Goal: Information Seeking & Learning: Learn about a topic

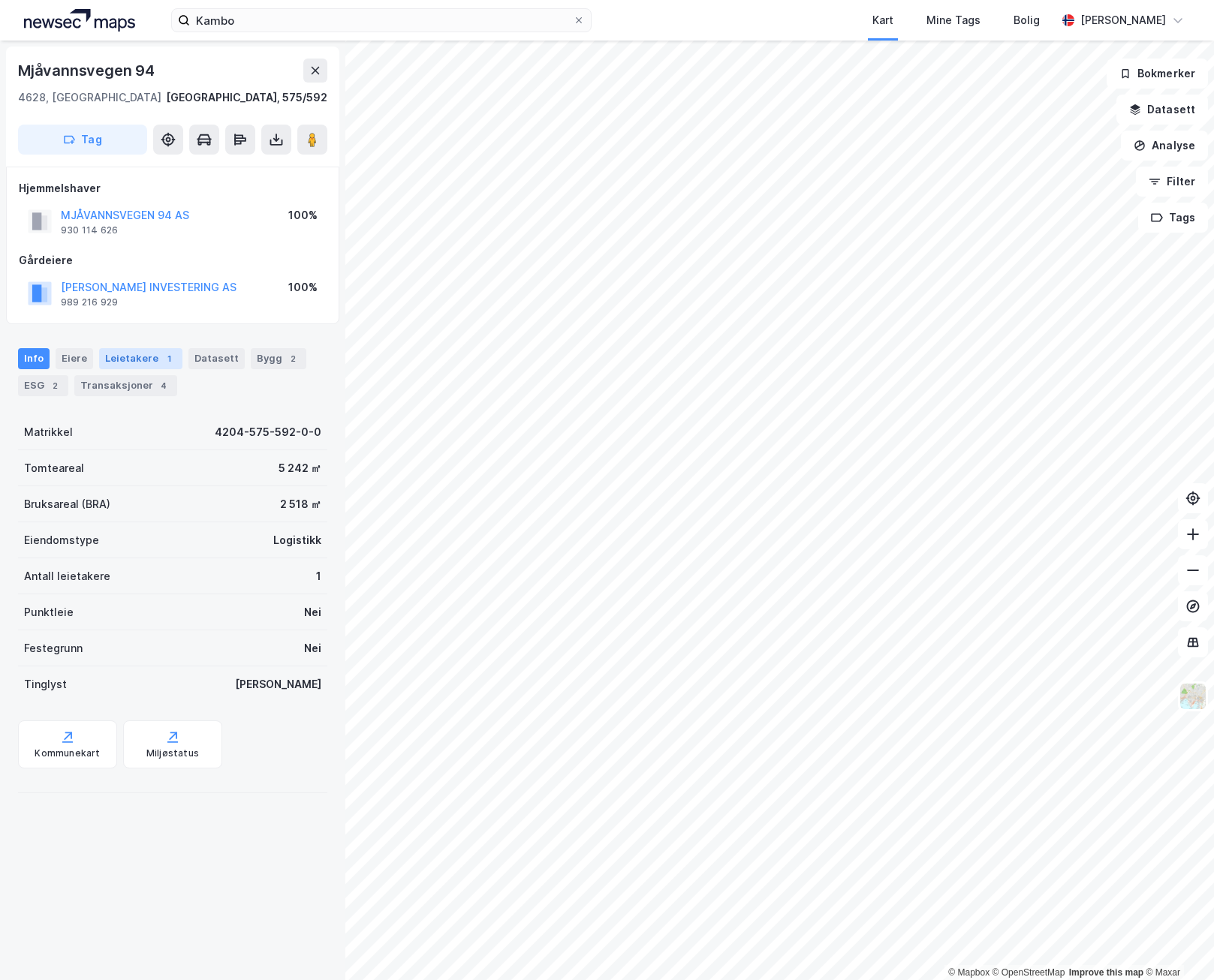
click at [153, 360] on div "Leietakere 1" at bounding box center [140, 359] width 83 height 21
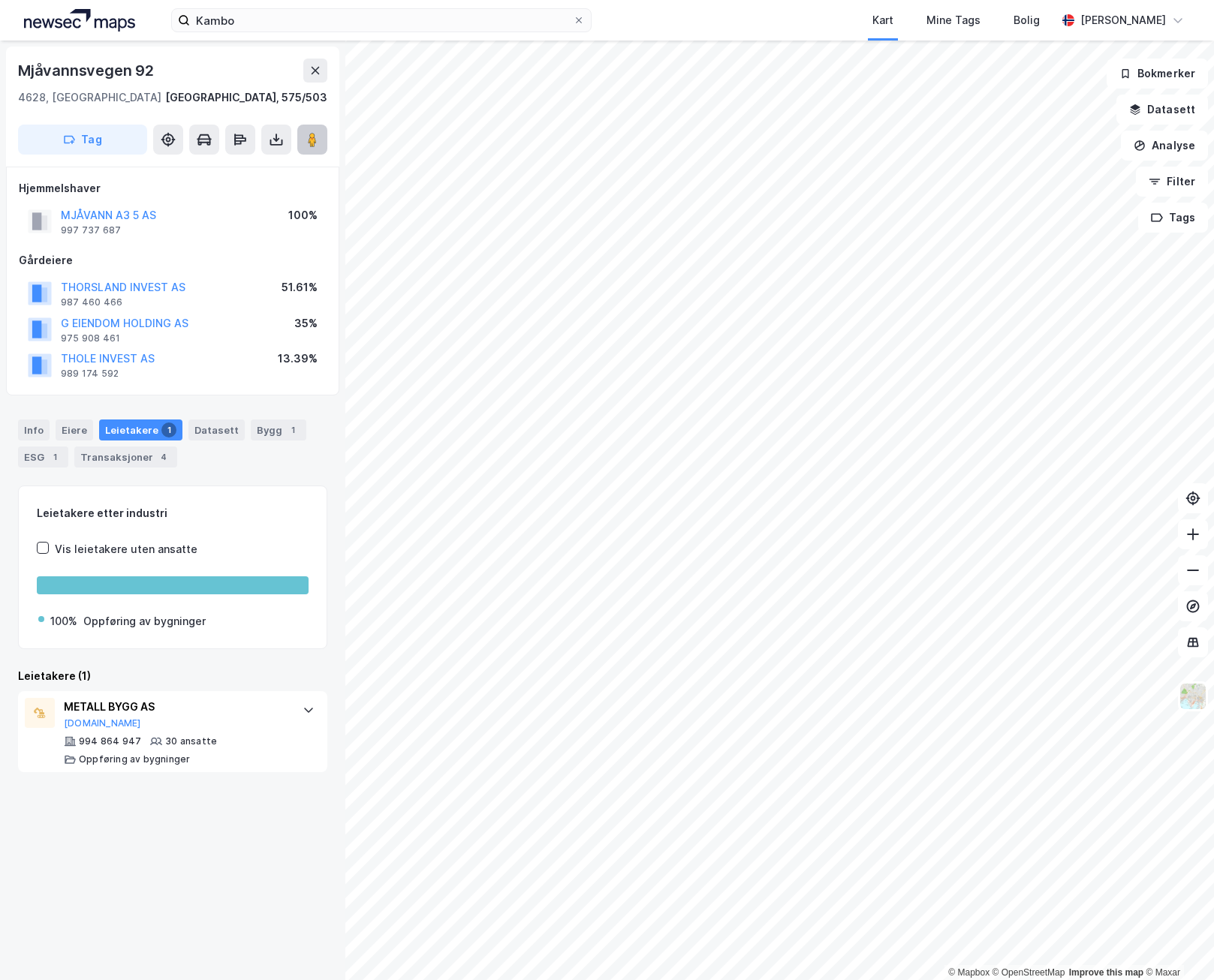
click at [319, 144] on icon at bounding box center [312, 139] width 15 height 15
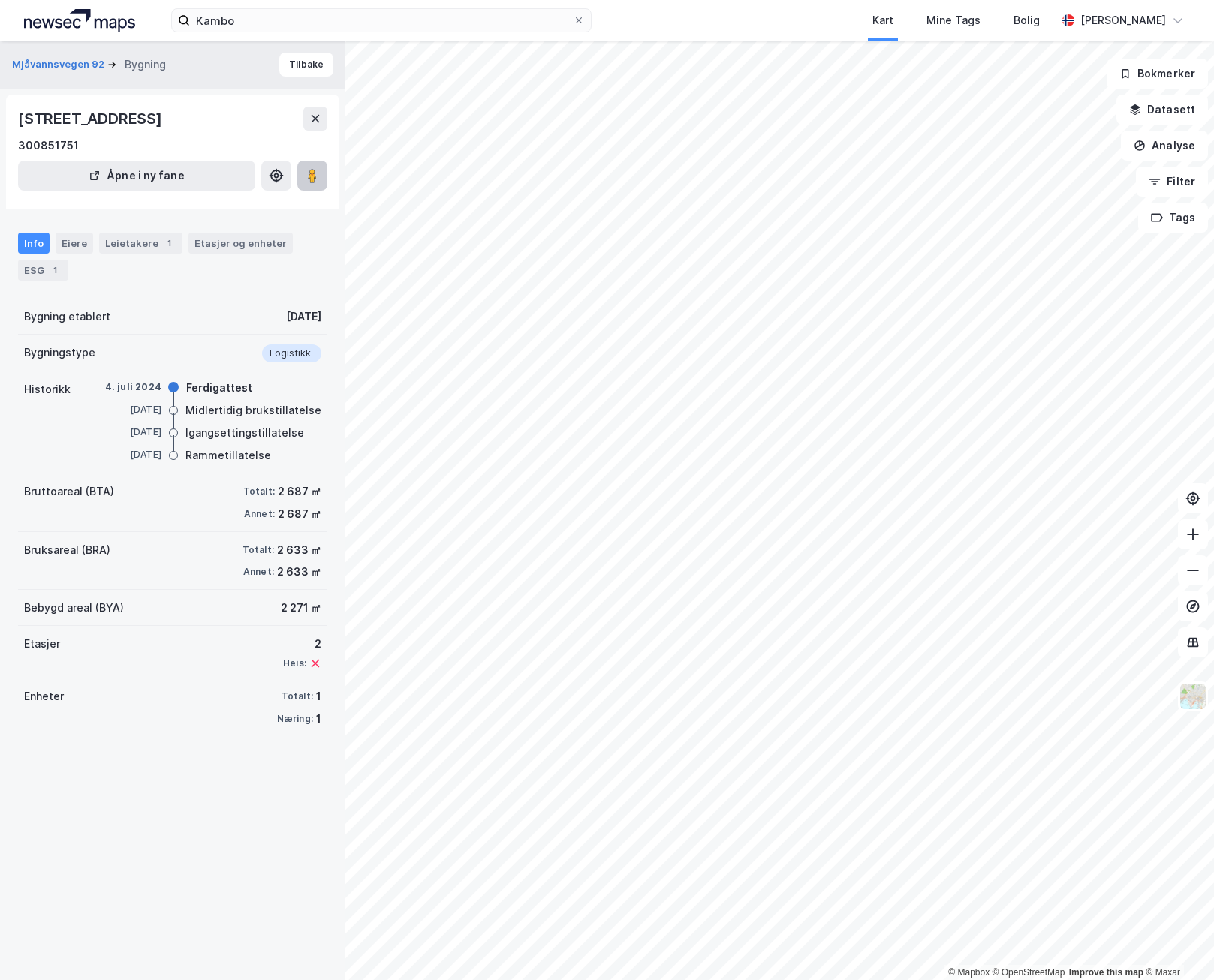
click at [312, 181] on image at bounding box center [312, 175] width 9 height 15
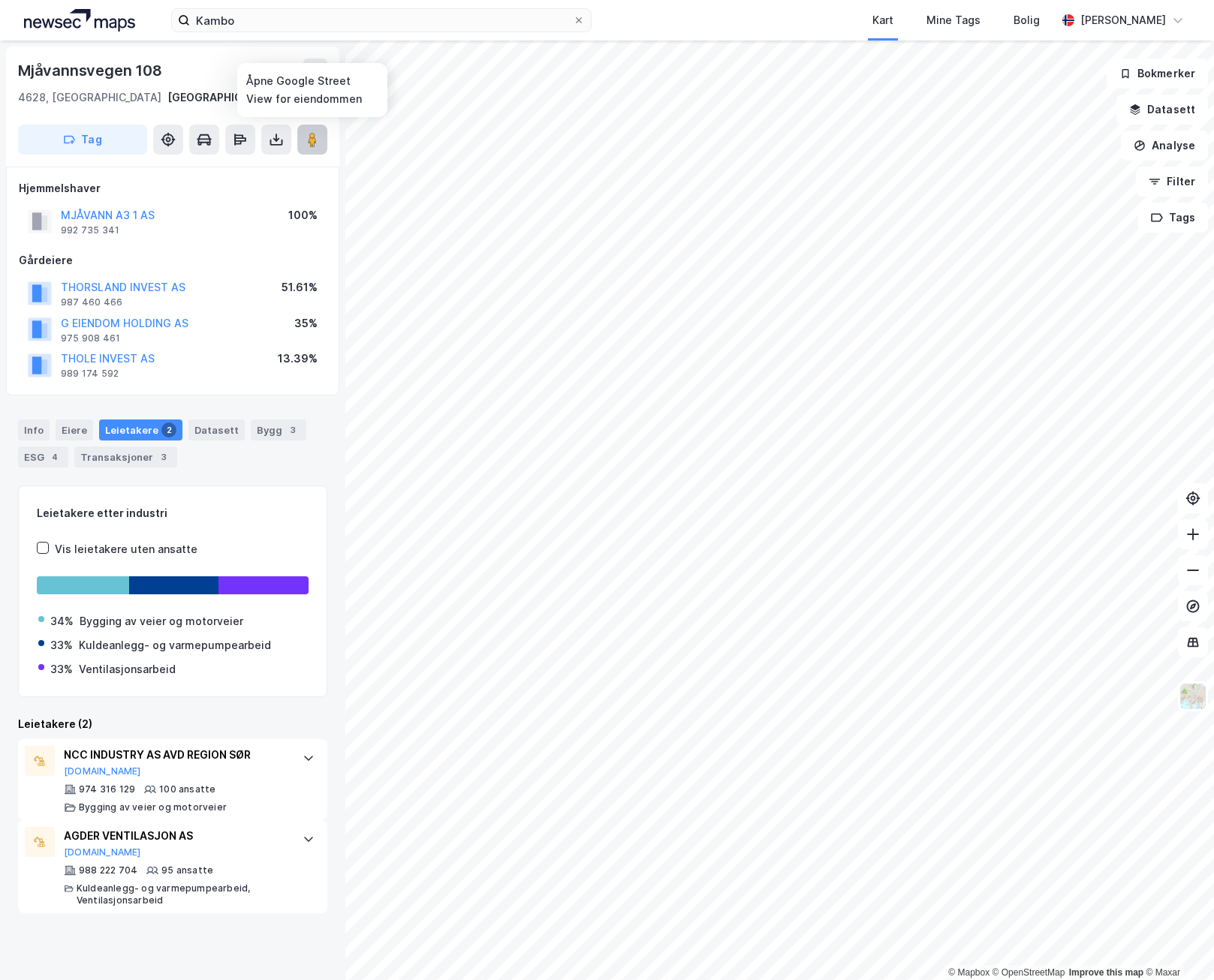
click at [311, 140] on image at bounding box center [312, 139] width 9 height 15
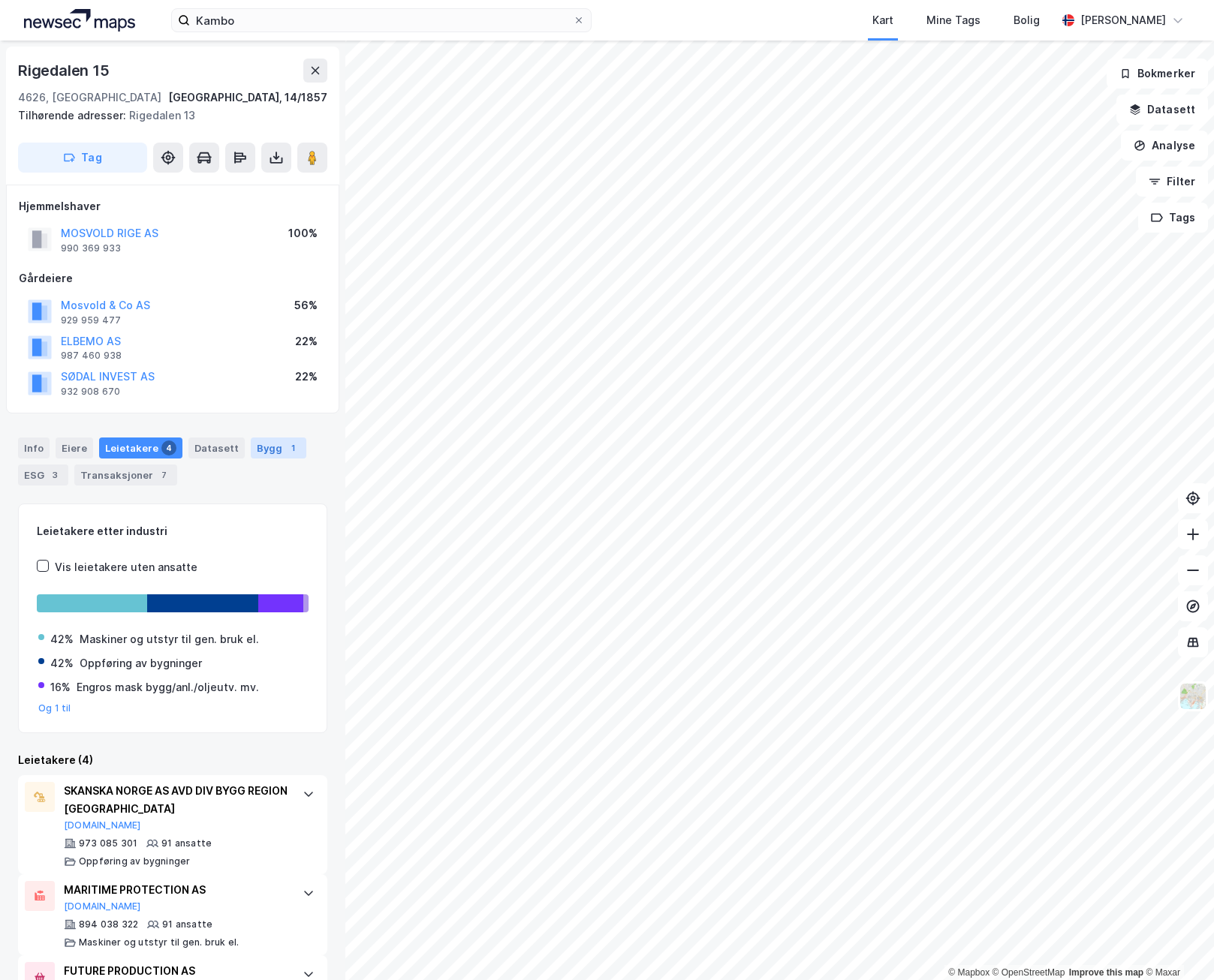
click at [251, 458] on div "Bygg 1" at bounding box center [279, 448] width 55 height 21
